Goal: Task Accomplishment & Management: Manage account settings

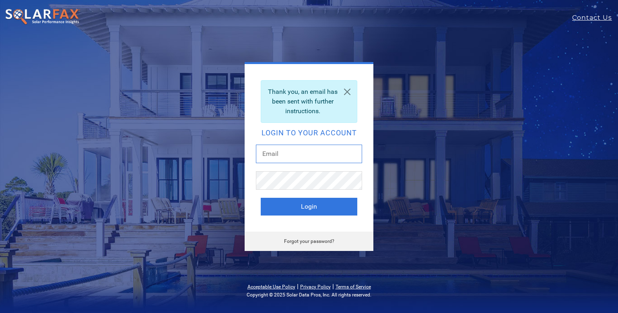
click at [283, 150] on input "text" at bounding box center [309, 153] width 106 height 19
type input "harold@symmetricenergy.com"
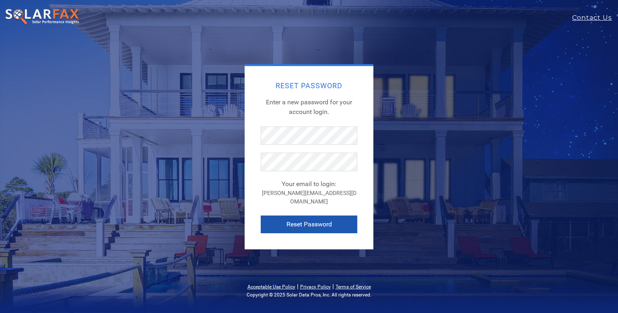
click at [292, 219] on button "Reset Password" at bounding box center [309, 224] width 97 height 18
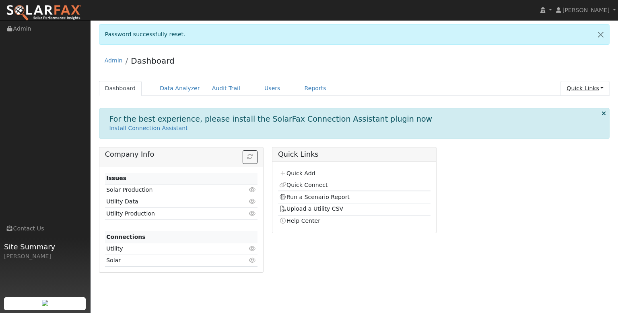
click at [603, 87] on link "Quick Links" at bounding box center [585, 88] width 49 height 15
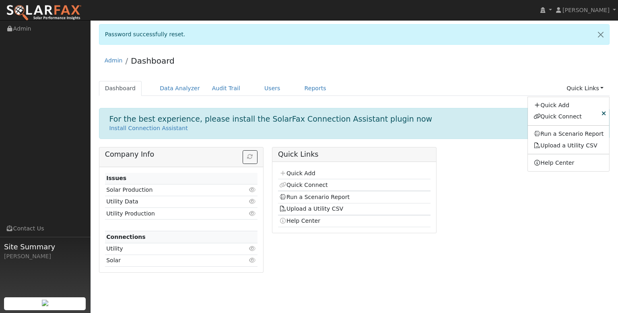
click at [463, 194] on div "Company Info Issues Solar Production Click to view Utility Data Click to view U…" at bounding box center [355, 213] width 520 height 132
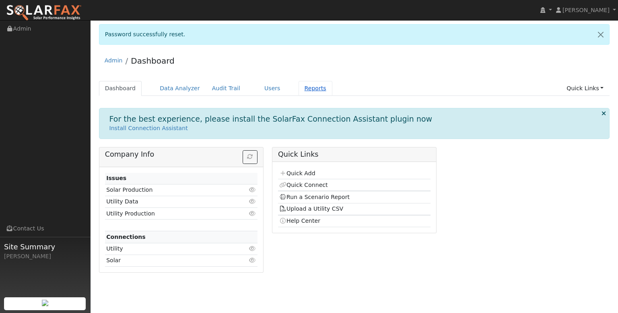
click at [299, 90] on link "Reports" at bounding box center [316, 88] width 34 height 15
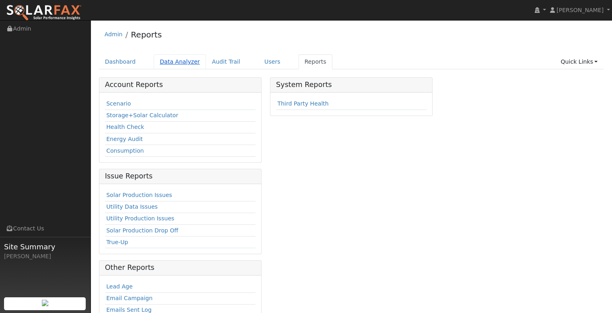
click at [159, 63] on link "Data Analyzer" at bounding box center [180, 61] width 52 height 15
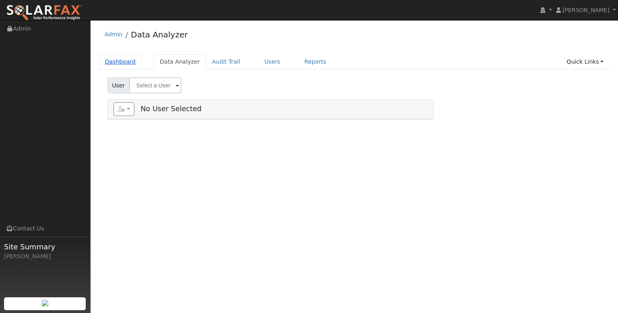
click at [105, 62] on link "Dashboard" at bounding box center [120, 61] width 43 height 15
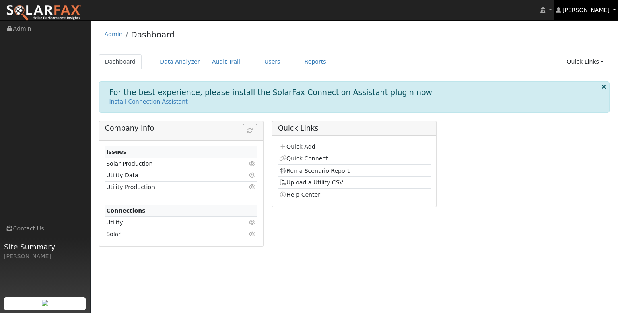
click at [612, 11] on link "[PERSON_NAME]" at bounding box center [586, 10] width 64 height 20
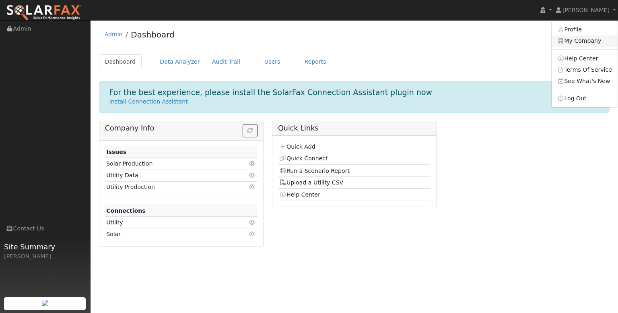
click at [596, 41] on link "My Company" at bounding box center [585, 40] width 66 height 11
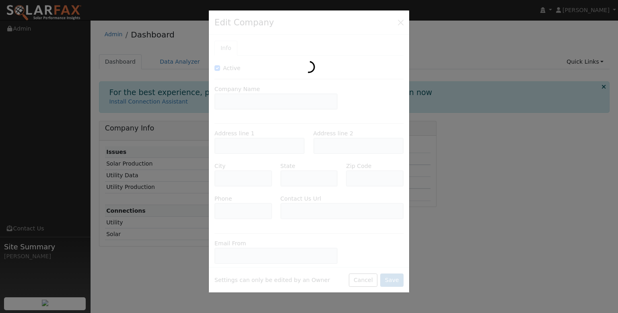
type input "Symmetric Energy"
type input "[STREET_ADDRESS]"
type input "#325"
type input "Sausalito"
type input "CA"
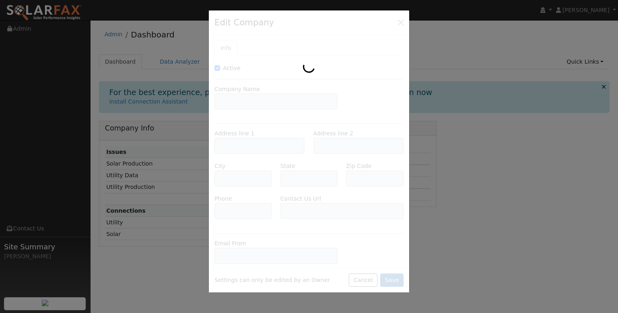
type input "94965"
type input "[PHONE_NUMBER]"
type input "[URL][DOMAIN_NAME]"
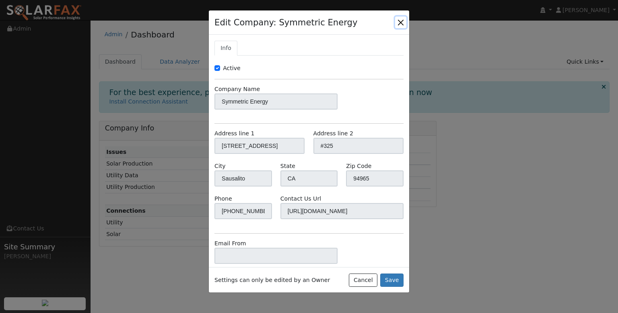
click at [400, 24] on button "button" at bounding box center [400, 21] width 11 height 11
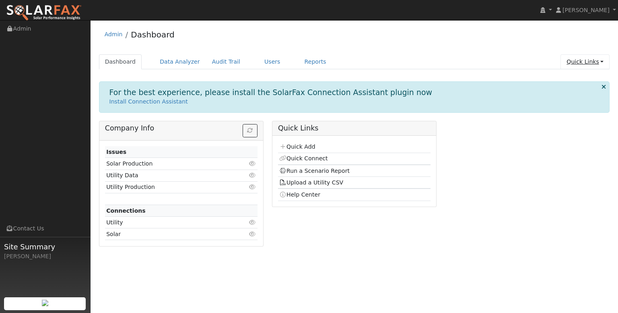
click at [603, 62] on link "Quick Links" at bounding box center [585, 61] width 49 height 15
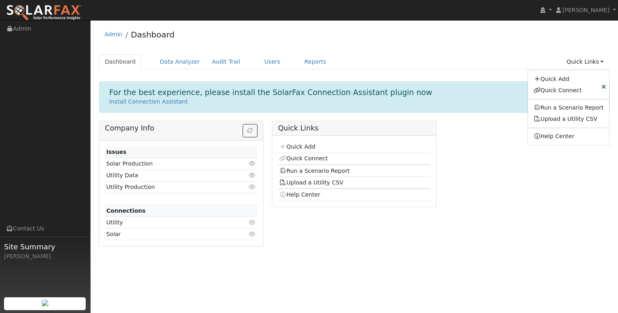
click at [531, 176] on div "Company Info Issues Solar Production Click to view Utility Data Click to view U…" at bounding box center [355, 187] width 520 height 132
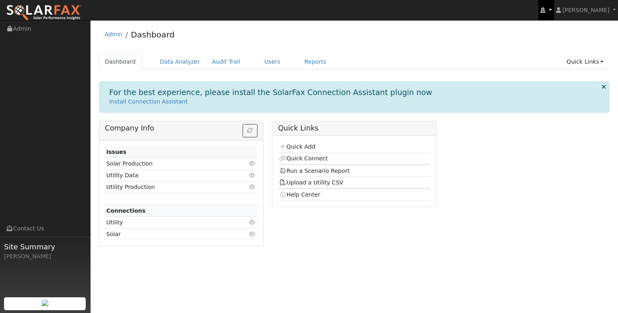
click at [554, 11] on link at bounding box center [545, 10] width 15 height 20
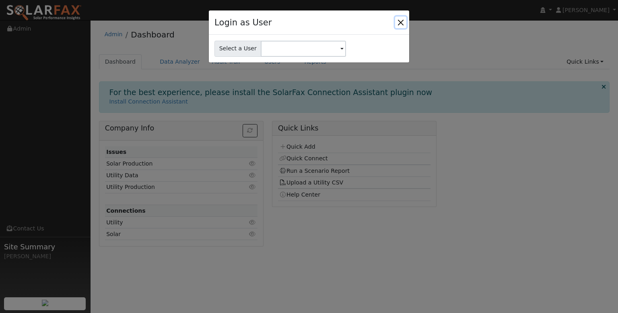
click at [402, 24] on button "Close" at bounding box center [400, 21] width 11 height 11
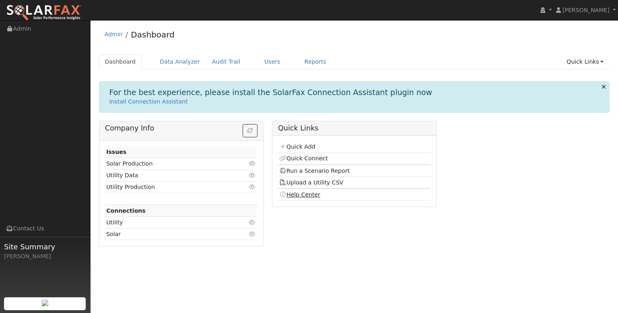
click at [293, 194] on link "Help Center" at bounding box center [299, 194] width 41 height 6
